Goal: Information Seeking & Learning: Learn about a topic

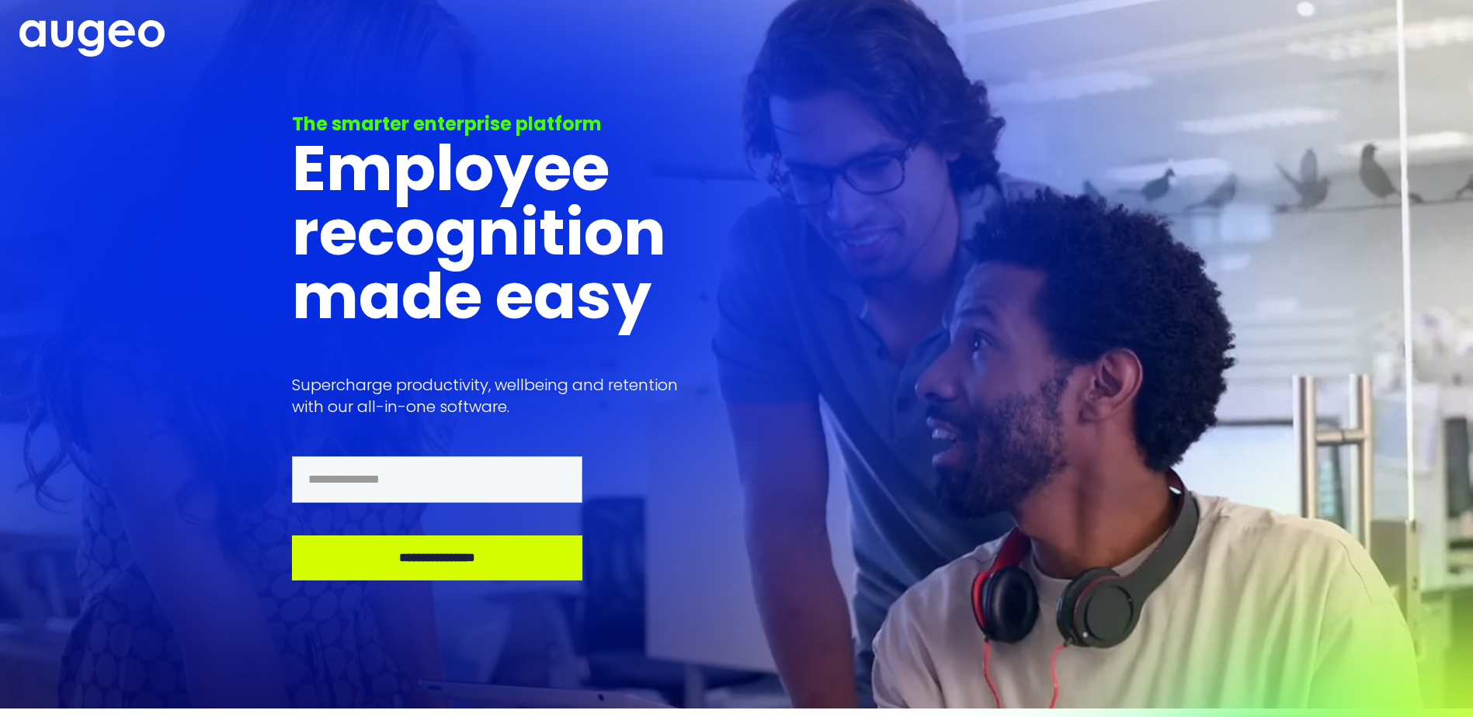
click at [96, 47] on img at bounding box center [91, 38] width 145 height 36
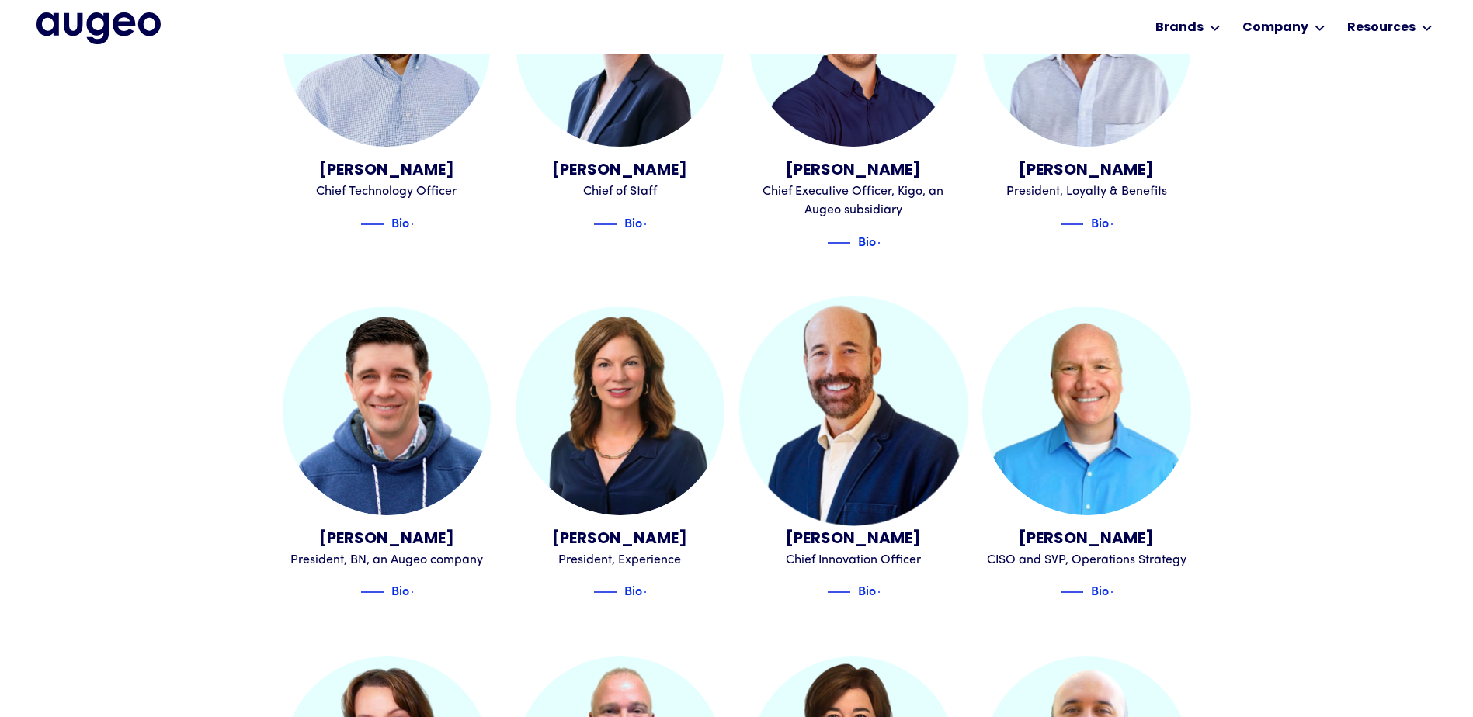
scroll to position [1096, 0]
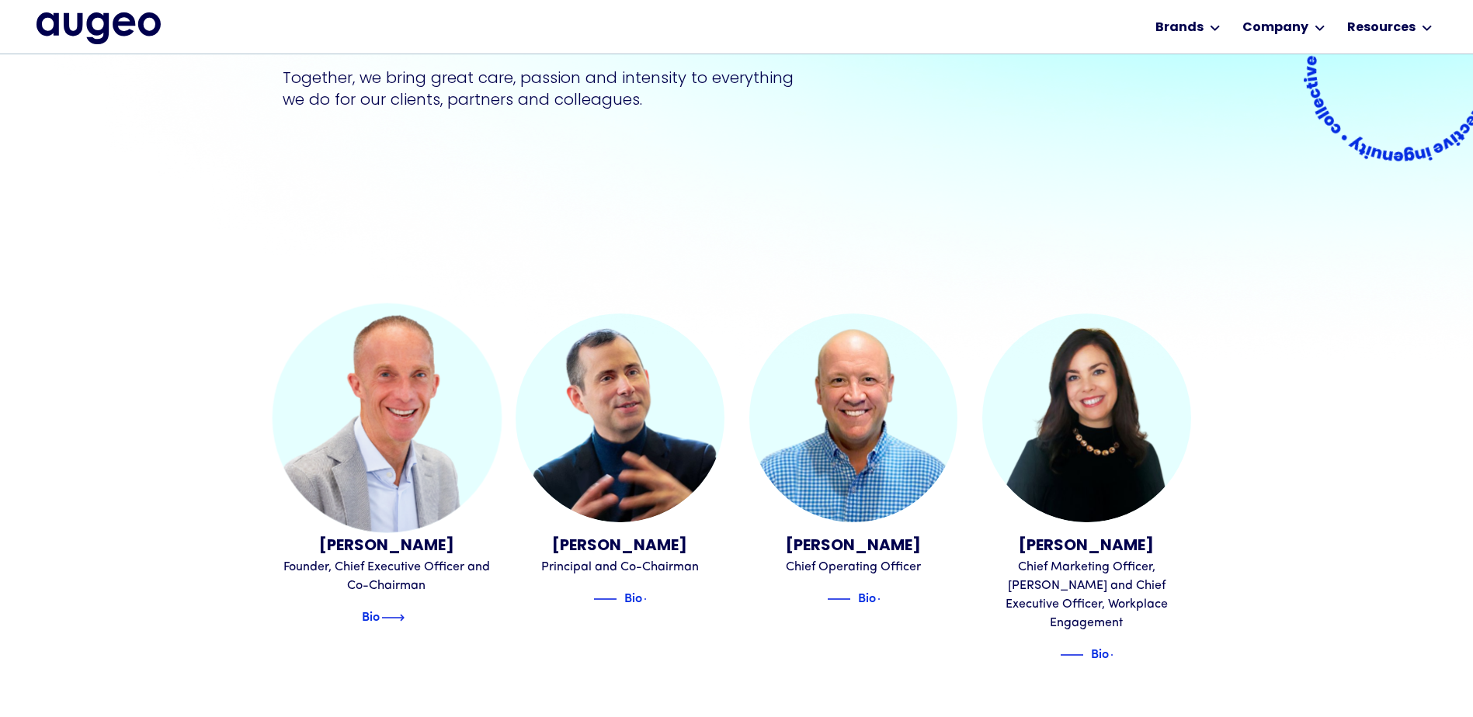
click at [405, 619] on img at bounding box center [392, 618] width 23 height 19
